Goal: Task Accomplishment & Management: Use online tool/utility

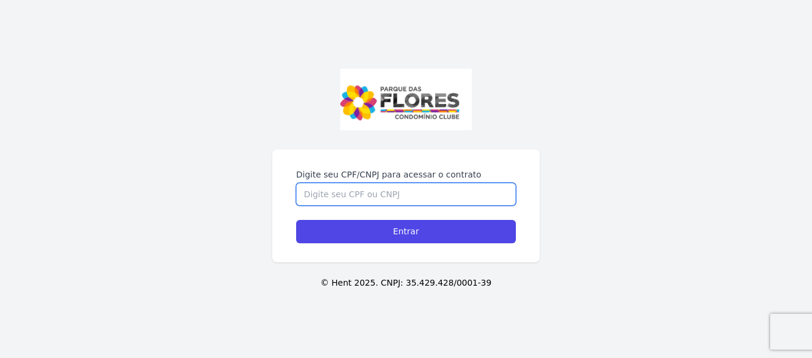
click at [481, 198] on input "Digite seu CPF/CNPJ para acessar o contrato" at bounding box center [406, 194] width 220 height 23
type input "5076100787"
click at [296, 220] on input "Entrar" at bounding box center [406, 231] width 220 height 23
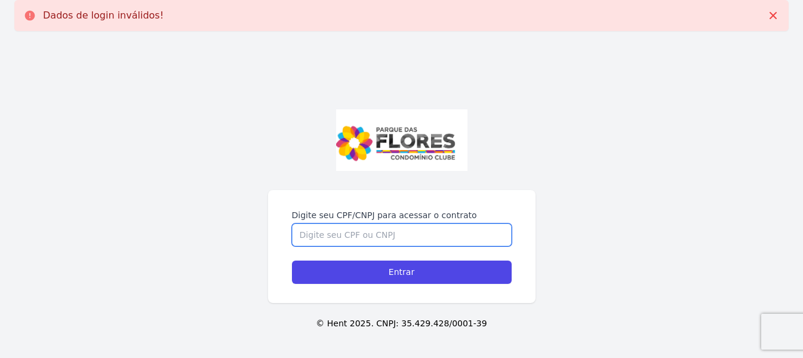
click at [432, 234] on input "Digite seu CPF/CNPJ para acessar o contrato" at bounding box center [402, 234] width 220 height 23
type input "50761007873"
click at [292, 260] on input "Entrar" at bounding box center [402, 271] width 220 height 23
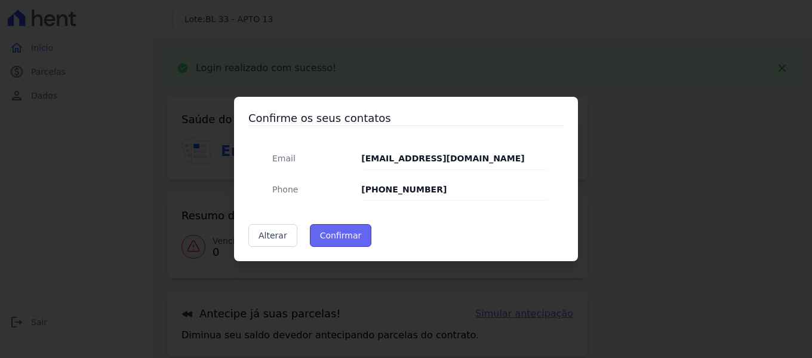
click at [335, 234] on button "Confirmar" at bounding box center [341, 235] width 62 height 23
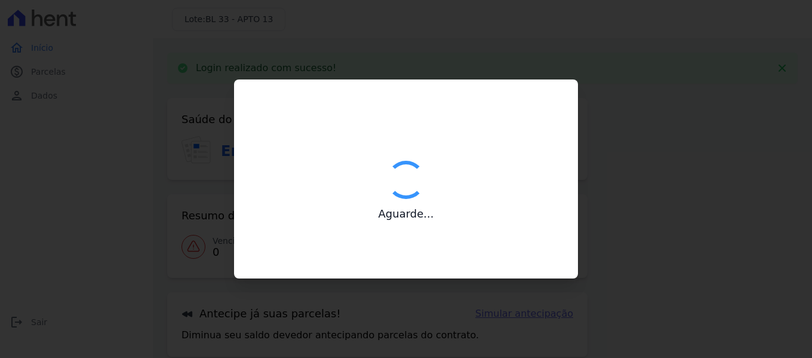
type input "Contatos confirmados com sucesso."
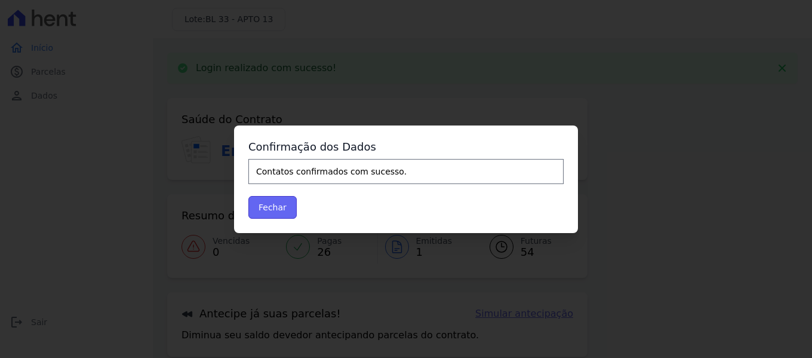
click at [271, 212] on button "Fechar" at bounding box center [272, 207] width 48 height 23
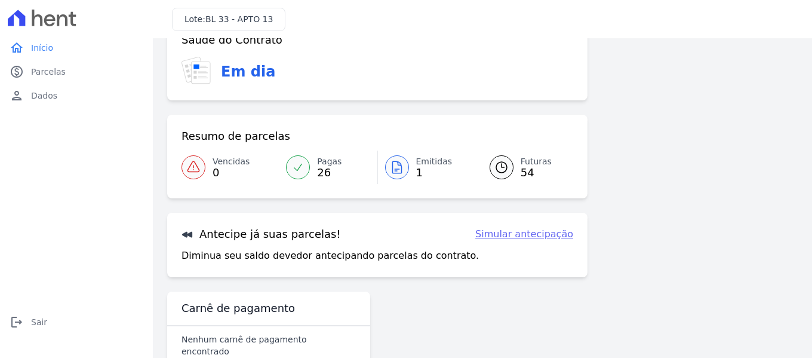
scroll to position [53, 0]
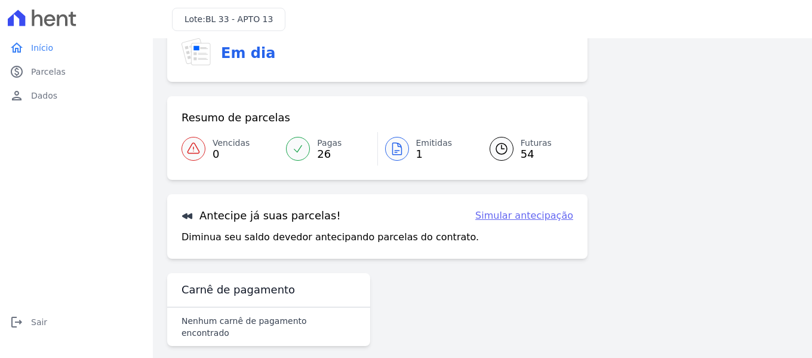
click at [525, 214] on link "Simular antecipação" at bounding box center [524, 215] width 98 height 14
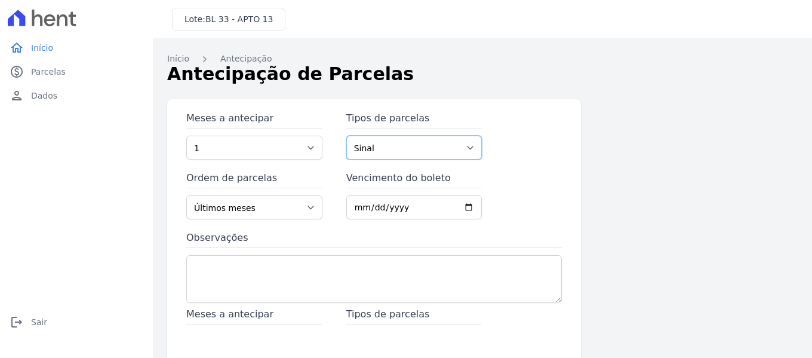
click at [412, 149] on select "Sinal Parcela do Cliente Parcela Normal" at bounding box center [414, 148] width 136 height 24
click at [413, 147] on select "Sinal Parcela do Cliente Parcela Normal" at bounding box center [414, 148] width 136 height 24
click at [306, 153] on select "1 2 3 4 5 6 7 8 9 10 11 12 13 14 15 16 17 18 19 20 21 22 23 24 25 26 27 28 29 3…" at bounding box center [254, 148] width 136 height 24
click at [306, 149] on select "1 2 3 4 5 6 7 8 9 10 11 12 13 14 15 16 17 18 19 20 21 22 23 24 25 26 27 28 29 3…" at bounding box center [254, 148] width 136 height 24
click at [26, 53] on link "home Início" at bounding box center [76, 48] width 143 height 24
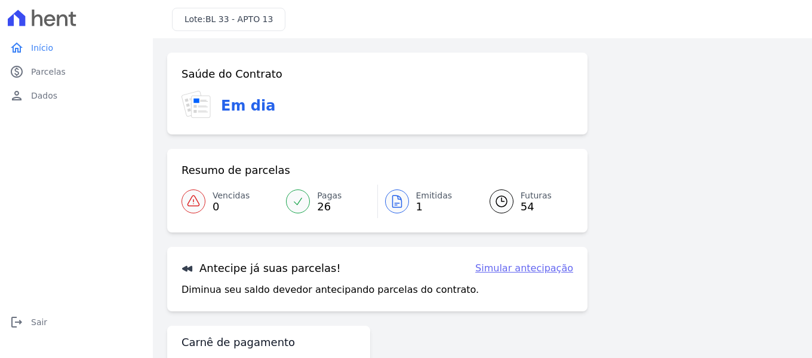
click at [550, 269] on link "Simular antecipação" at bounding box center [524, 268] width 98 height 14
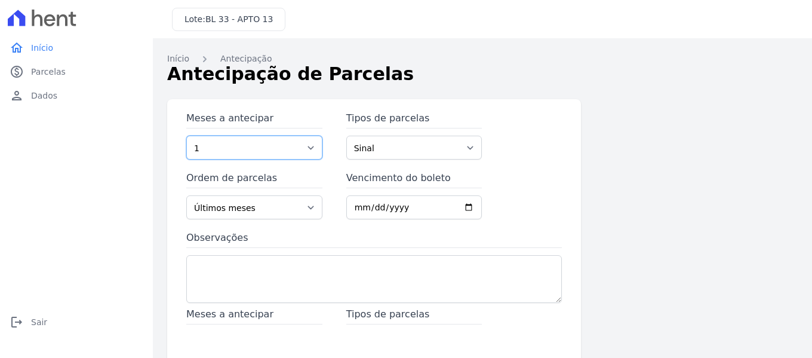
click at [299, 149] on select "1 2 3 4 5 6 7 8 9 10 11 12 13 14 15 16 17 18 19 20 21 22 23 24 25 26 27 28 29 3…" at bounding box center [254, 148] width 136 height 24
click at [305, 146] on select "1 2 3 4 5 6 7 8 9 10 11 12 13 14 15 16 17 18 19 20 21 22 23 24 25 26 27 28 29 3…" at bounding box center [254, 148] width 136 height 24
select select "41"
click at [186, 136] on select "1 2 3 4 5 6 7 8 9 10 11 12 13 14 15 16 17 18 19 20 21 22 23 24 25 26 27 28 29 3…" at bounding box center [254, 148] width 136 height 24
click at [412, 145] on select "Sinal Parcela do Cliente Parcela Normal" at bounding box center [414, 148] width 136 height 24
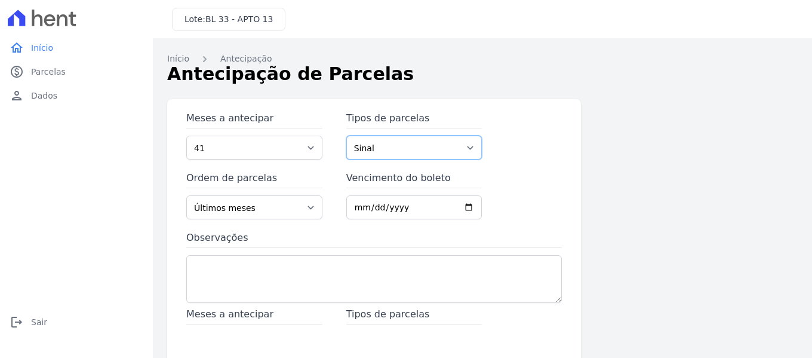
click at [412, 146] on select "Sinal Parcela do Cliente Parcela Normal" at bounding box center [414, 148] width 136 height 24
click at [359, 208] on input "Vencimento do boleto" at bounding box center [414, 207] width 136 height 24
click at [353, 204] on input "Vencimento do boleto" at bounding box center [414, 207] width 136 height 24
type input "2025-09-15"
click at [303, 146] on select "1 2 3 4 5 6 7 8 9 10 11 12 13 14 15 16 17 18 19 20 21 22 23 24 25 26 27 28 29 3…" at bounding box center [254, 148] width 136 height 24
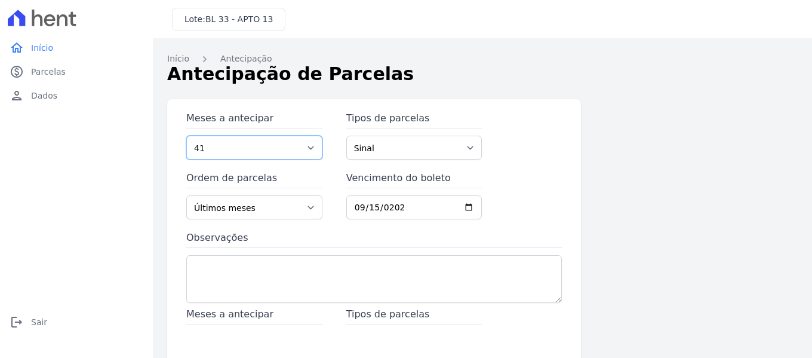
click at [186, 136] on select "1 2 3 4 5 6 7 8 9 10 11 12 13 14 15 16 17 18 19 20 21 22 23 24 25 26 27 28 29 3…" at bounding box center [254, 148] width 136 height 24
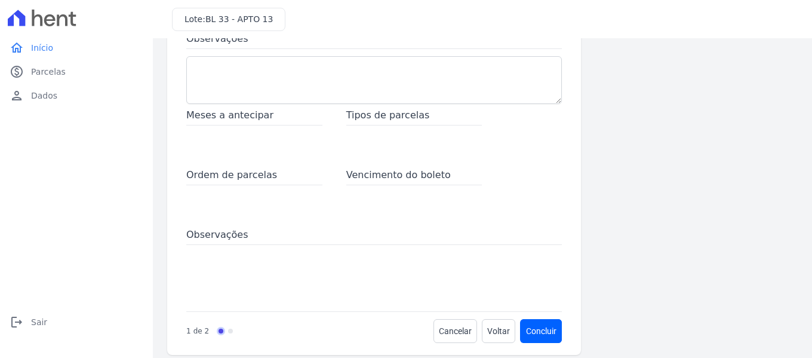
scroll to position [210, 0]
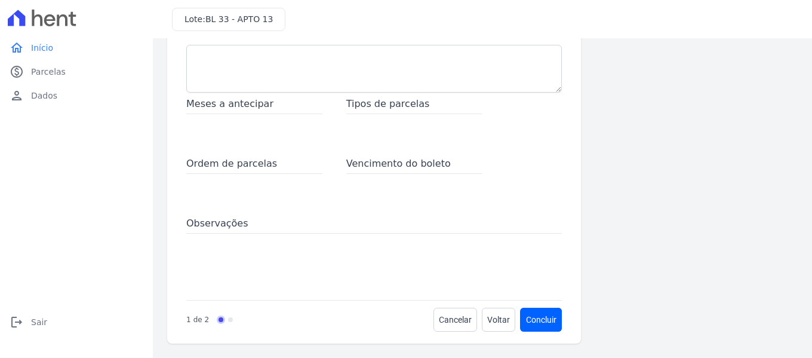
drag, startPoint x: 204, startPoint y: 242, endPoint x: 211, endPoint y: 237, distance: 8.5
click at [207, 241] on span at bounding box center [374, 260] width 376 height 48
click at [216, 226] on span "Observações" at bounding box center [374, 224] width 376 height 17
click at [234, 162] on span "Ordem de parcelas" at bounding box center [254, 165] width 136 height 17
click at [541, 316] on button "Concluir" at bounding box center [541, 320] width 41 height 24
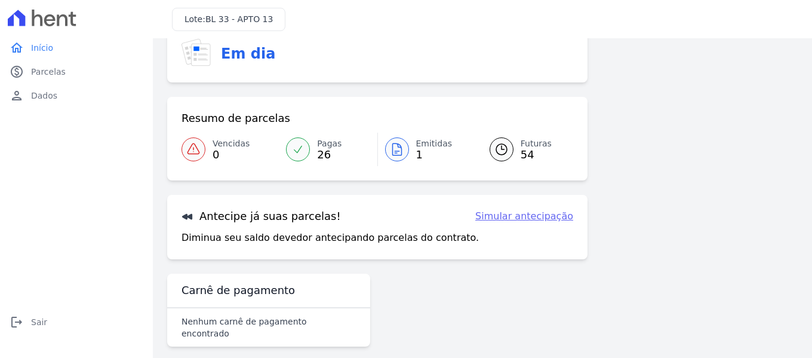
scroll to position [98, 0]
click at [24, 91] on link "person Dados" at bounding box center [76, 96] width 143 height 24
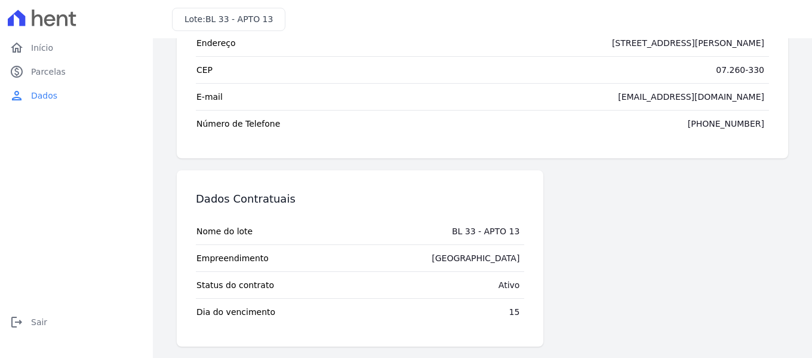
scroll to position [133, 0]
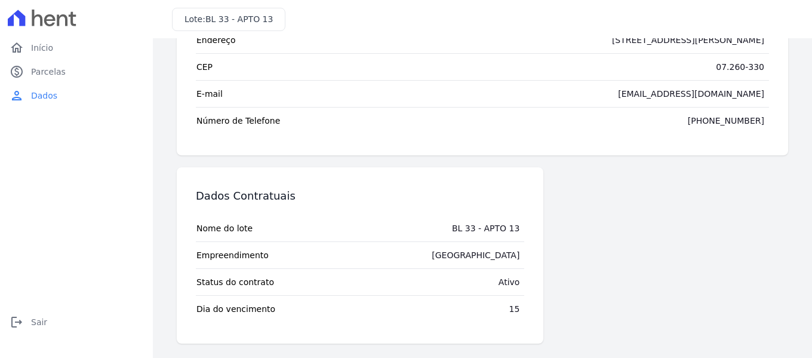
click at [510, 312] on div "15" at bounding box center [515, 309] width 11 height 12
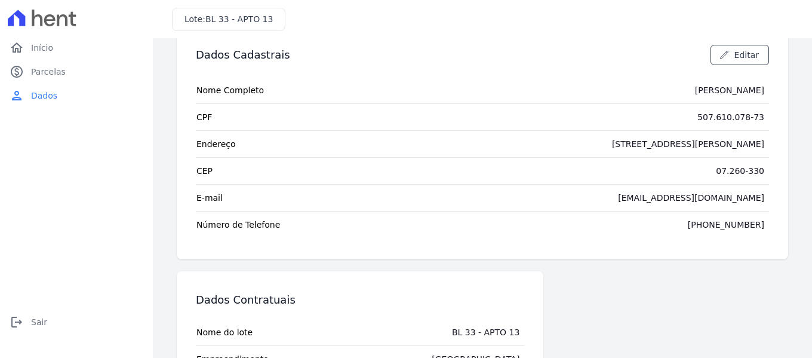
scroll to position [0, 0]
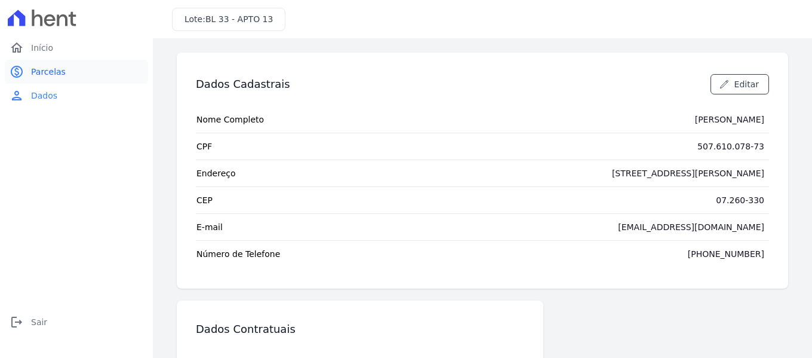
click at [54, 74] on span "Parcelas" at bounding box center [48, 72] width 35 height 12
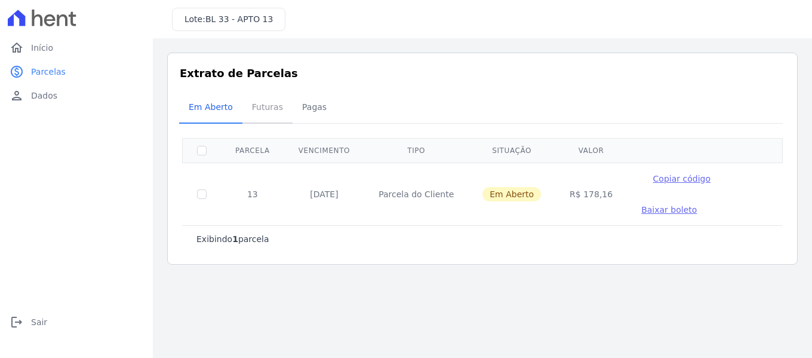
click at [260, 111] on span "Futuras" at bounding box center [267, 107] width 45 height 24
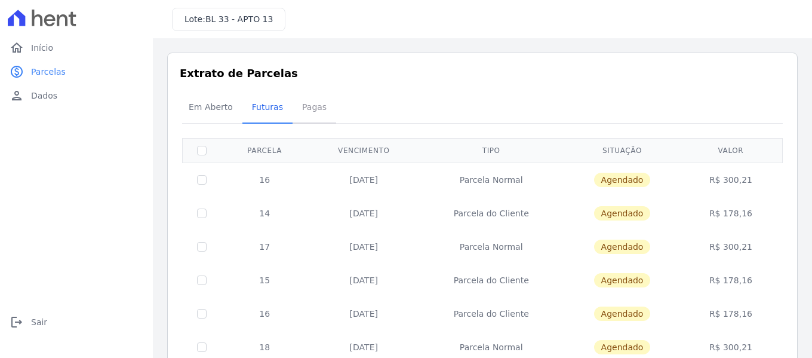
click at [303, 109] on span "Pagas" at bounding box center [314, 107] width 39 height 24
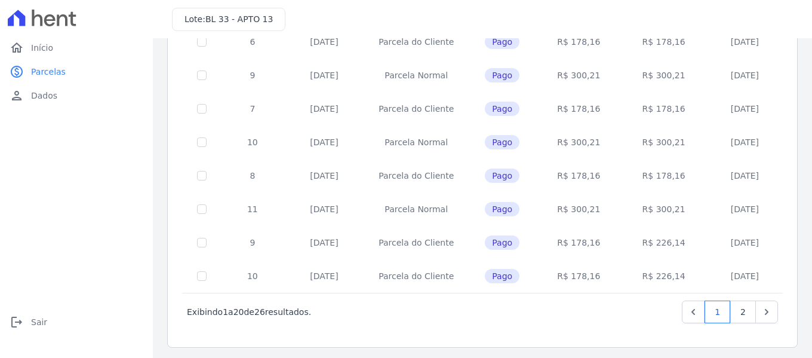
scroll to position [553, 0]
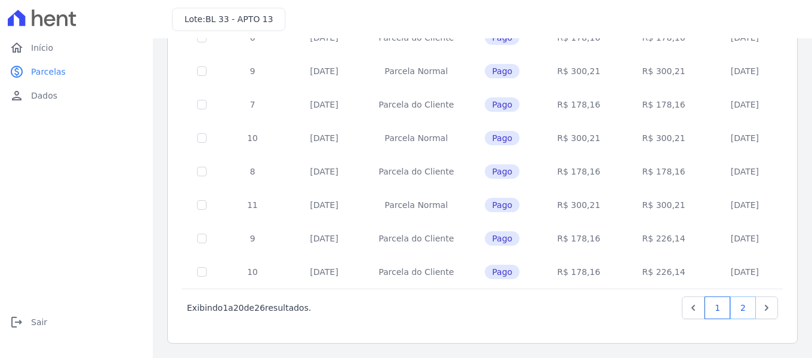
click at [731, 304] on link "2" at bounding box center [744, 307] width 26 height 23
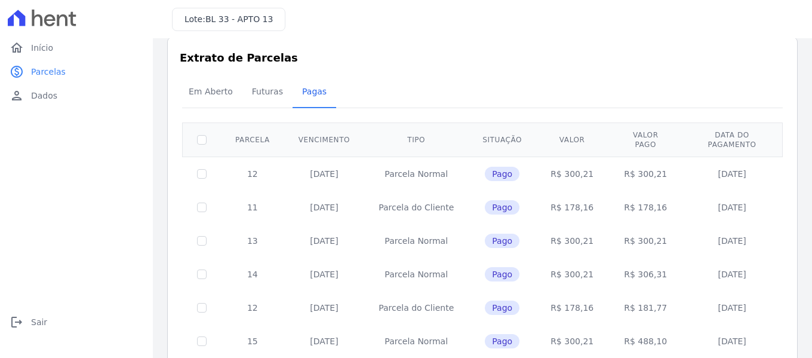
scroll to position [75, 0]
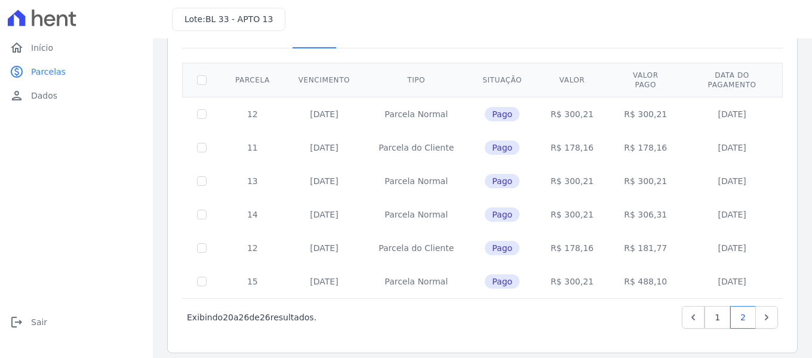
click at [462, 321] on div "‹ Anterior Exibindo 20 a 26 de 26 resultados. 1 2" at bounding box center [482, 317] width 601 height 38
click at [772, 313] on div "‹ Anterior Exibindo 20 a 26 de 26 resultados. 1 2" at bounding box center [482, 317] width 601 height 38
click at [763, 312] on icon "Next" at bounding box center [767, 317] width 12 height 12
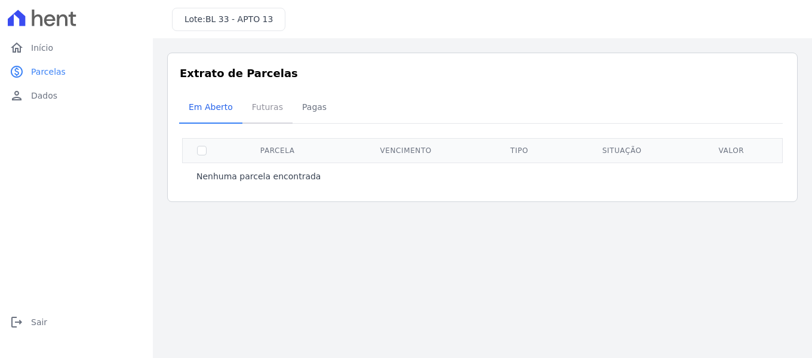
click at [262, 103] on span "Futuras" at bounding box center [267, 107] width 45 height 24
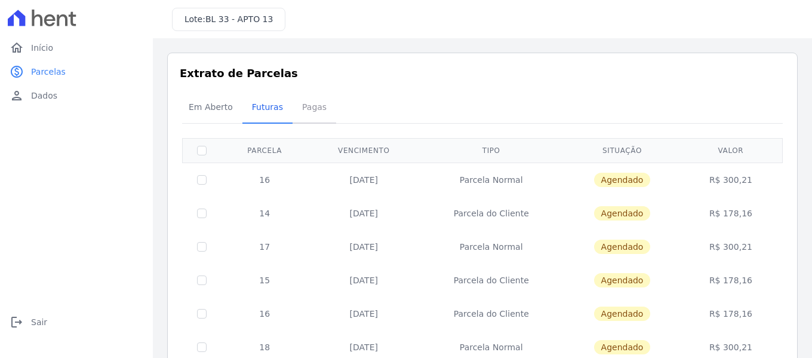
click at [298, 108] on span "Pagas" at bounding box center [314, 107] width 39 height 24
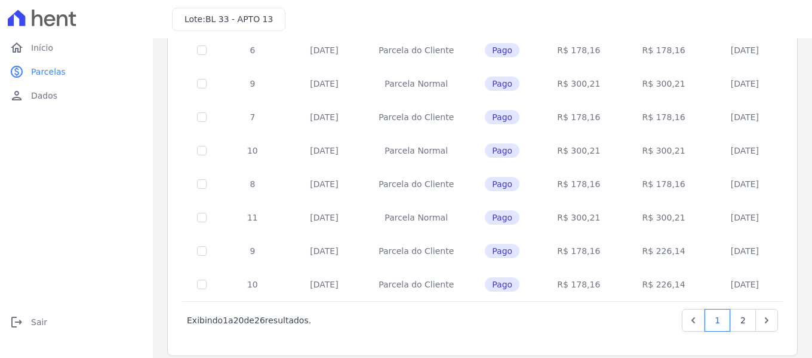
scroll to position [553, 0]
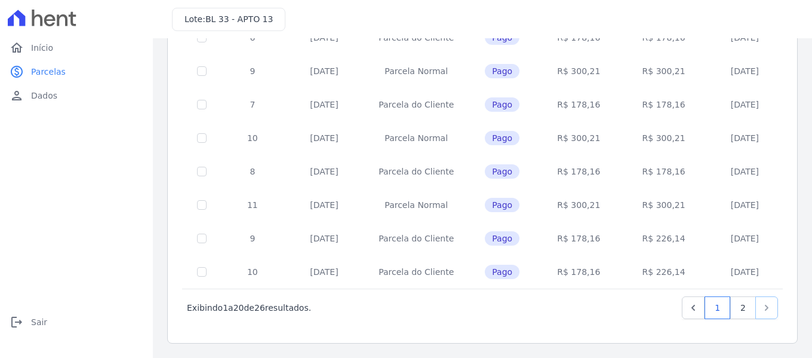
click at [765, 310] on link "Next" at bounding box center [767, 307] width 23 height 23
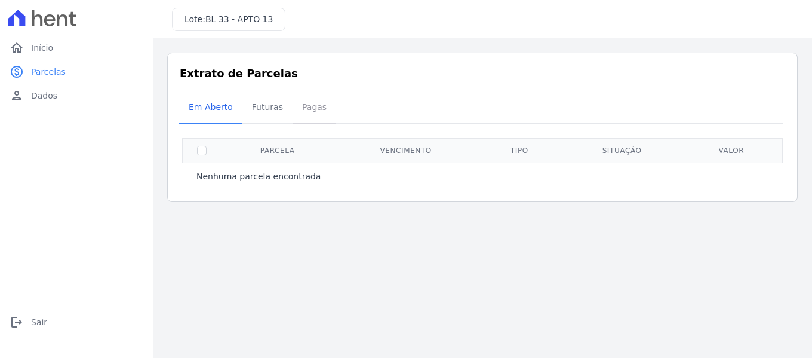
click at [296, 108] on span "Pagas" at bounding box center [314, 107] width 39 height 24
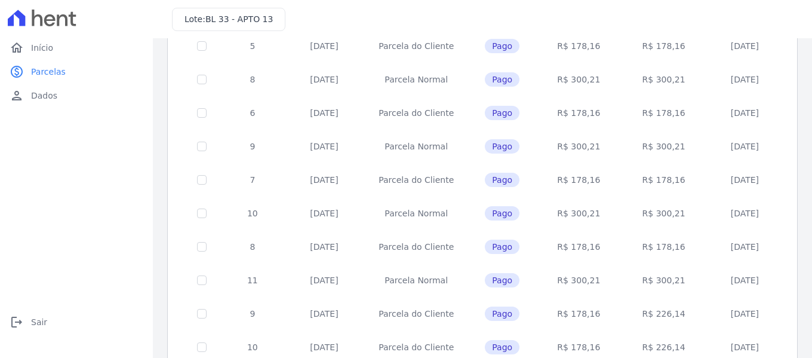
scroll to position [553, 0]
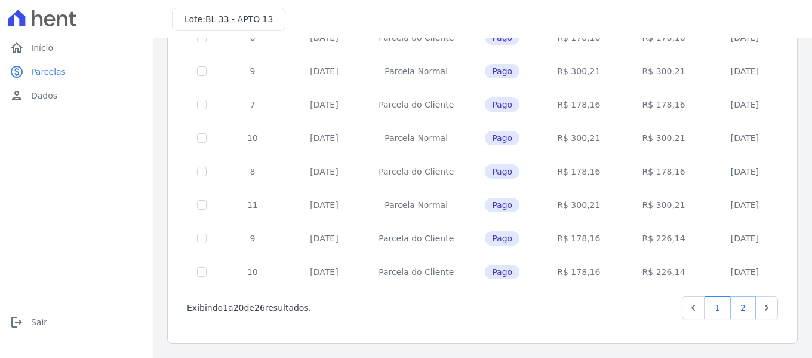
click at [736, 304] on link "2" at bounding box center [744, 307] width 26 height 23
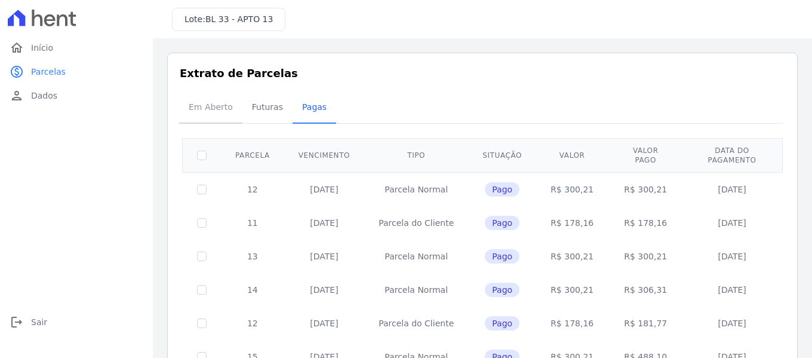
click at [207, 99] on span "Em Aberto" at bounding box center [211, 107] width 59 height 24
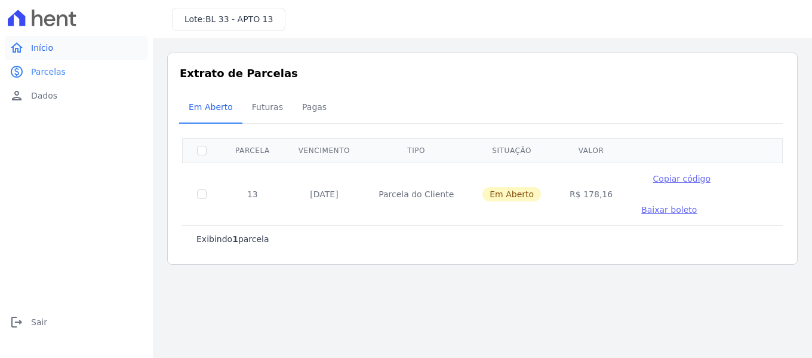
click at [24, 45] on link "home Início" at bounding box center [76, 48] width 143 height 24
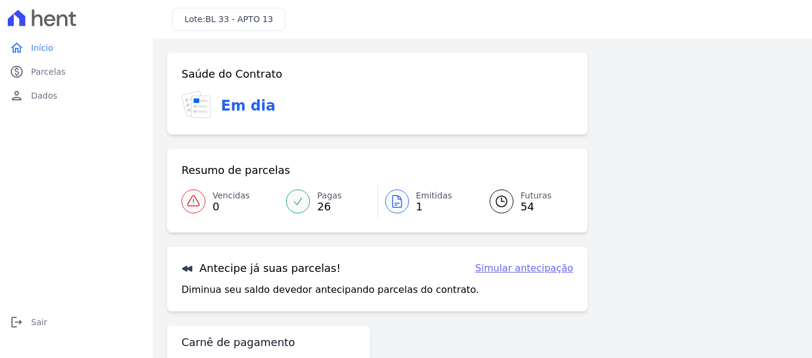
click at [308, 201] on div at bounding box center [298, 201] width 24 height 24
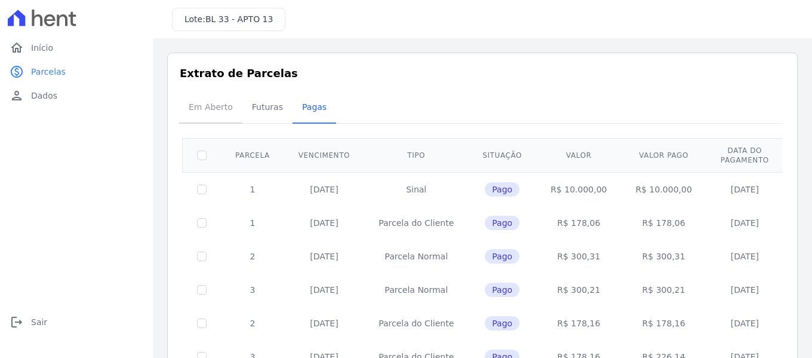
click at [210, 100] on span "Em Aberto" at bounding box center [211, 107] width 59 height 24
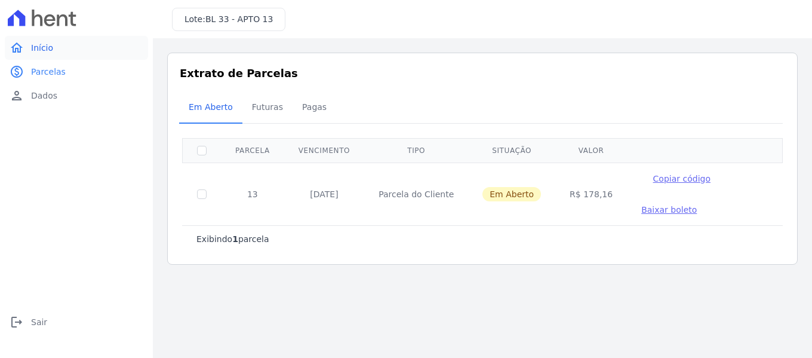
click at [31, 48] on span "Início" at bounding box center [42, 48] width 22 height 12
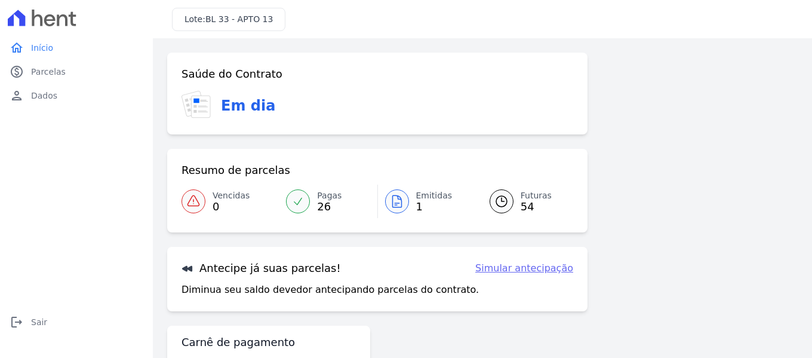
click at [401, 196] on icon at bounding box center [397, 201] width 14 height 14
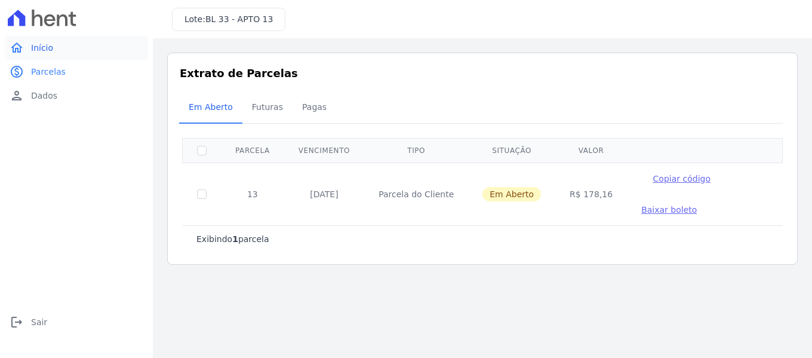
click at [27, 49] on link "home Início" at bounding box center [76, 48] width 143 height 24
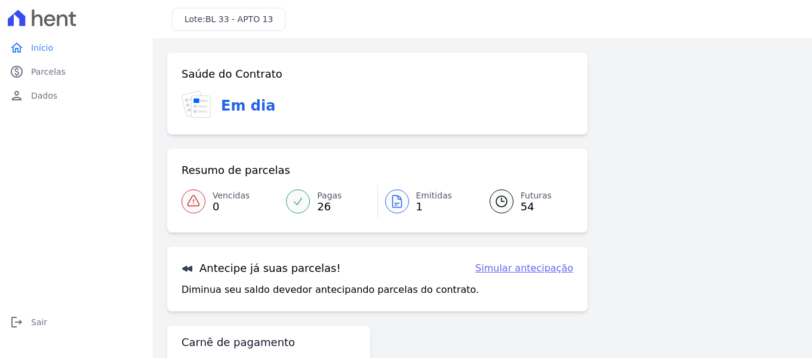
click at [251, 21] on span "BL 33 - APTO 13" at bounding box center [239, 19] width 68 height 10
